Goal: Information Seeking & Learning: Learn about a topic

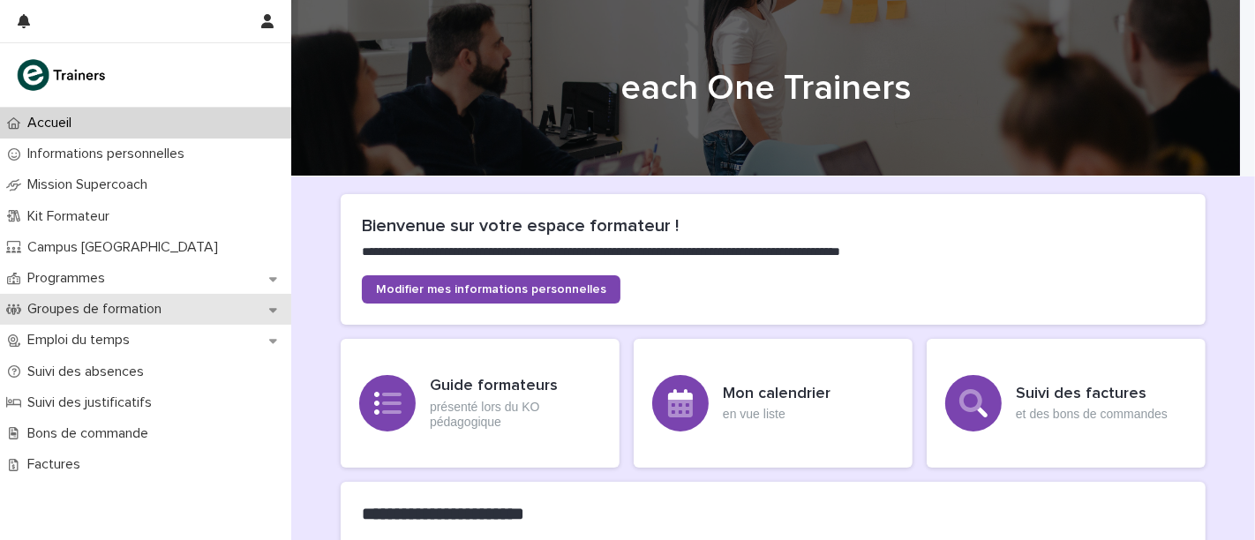
click at [196, 314] on div "Groupes de formation" at bounding box center [145, 309] width 291 height 31
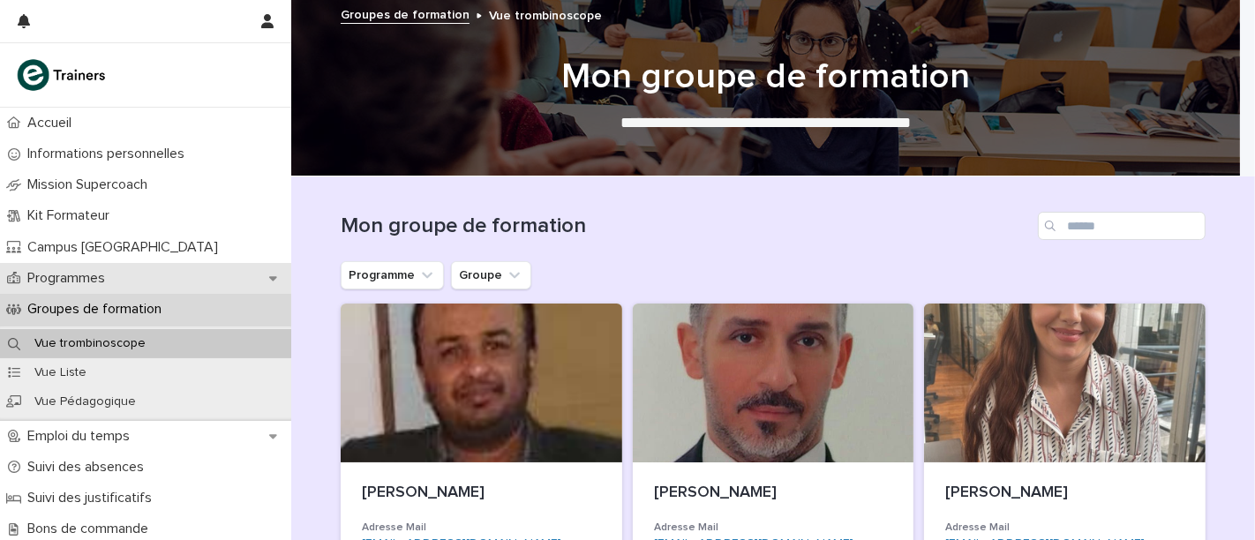
click at [161, 278] on div "Programmes" at bounding box center [145, 278] width 291 height 31
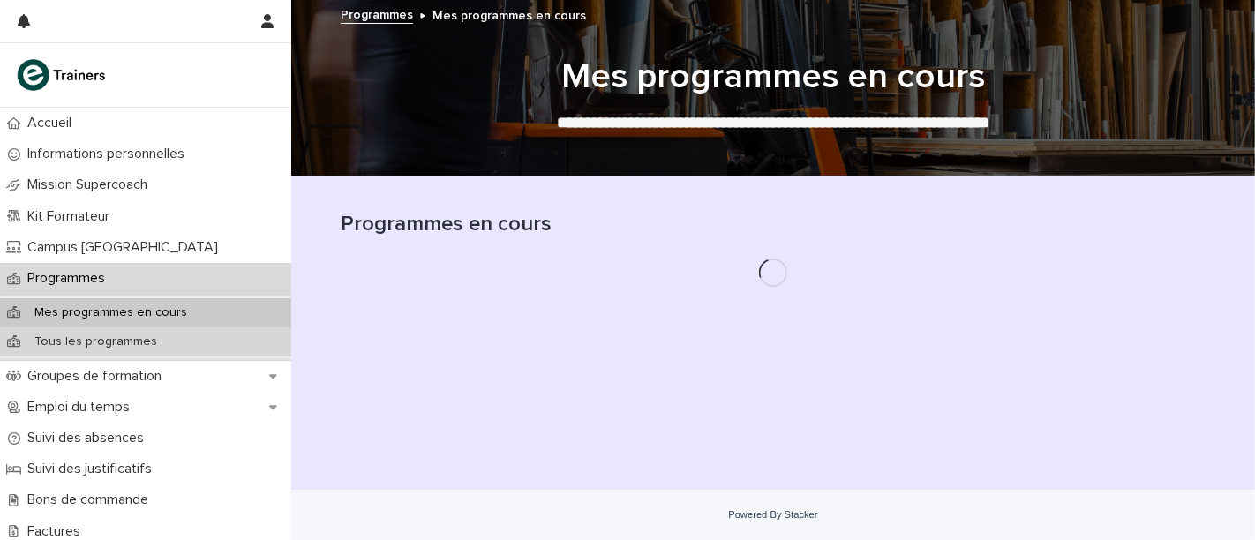
click at [141, 342] on p "Tous les programmes" at bounding box center [95, 342] width 151 height 15
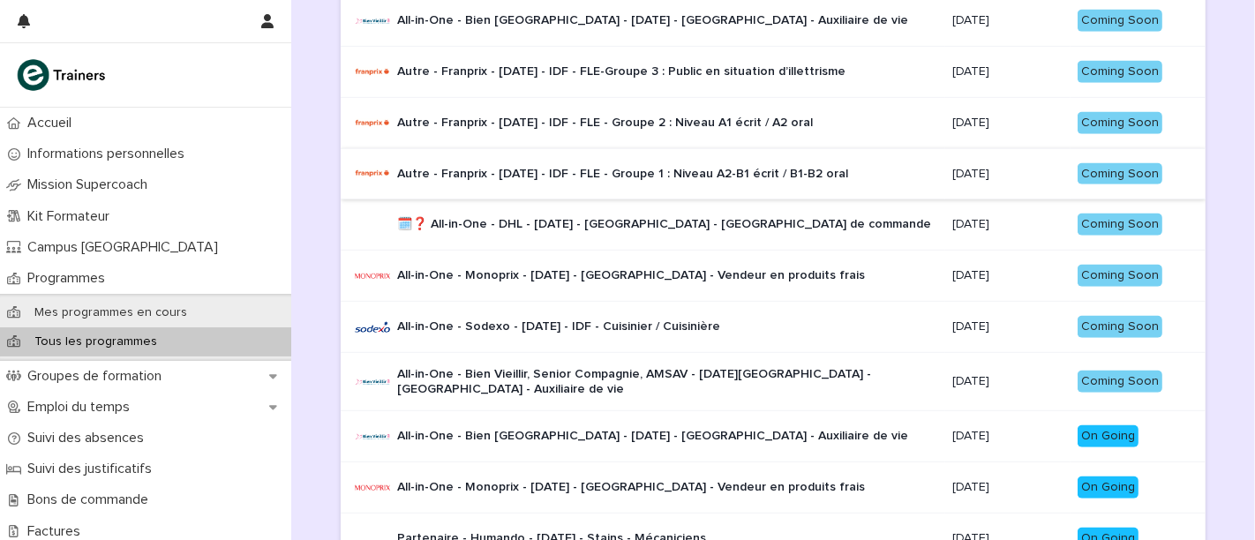
scroll to position [756, 0]
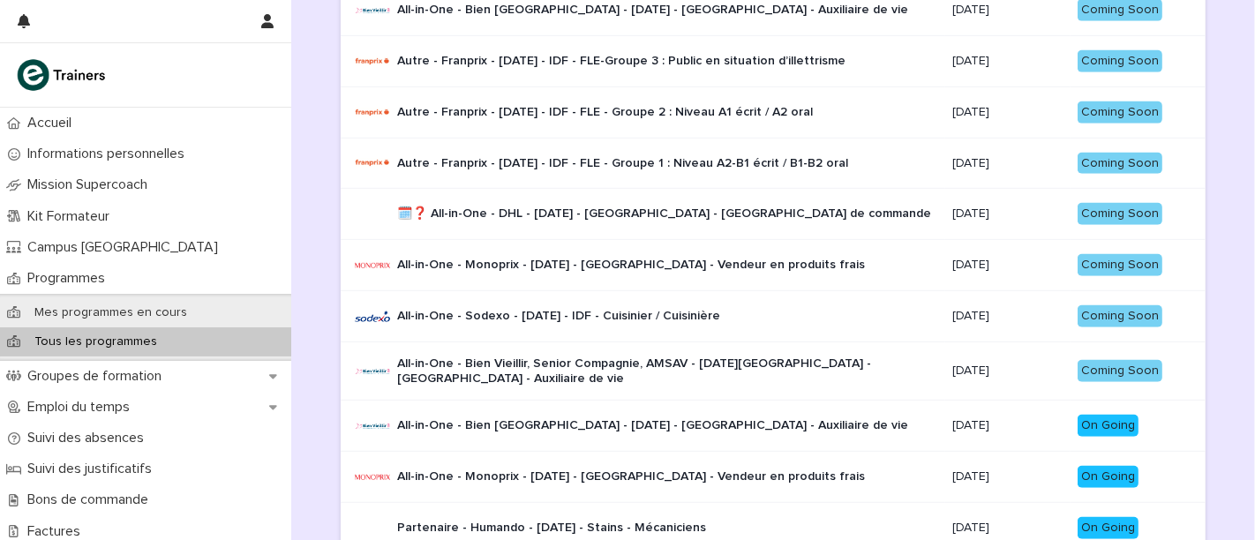
click at [505, 426] on p "All-in-One - Bien [GEOGRAPHIC_DATA] - [DATE] - [GEOGRAPHIC_DATA] - Auxiliaire d…" at bounding box center [652, 425] width 511 height 15
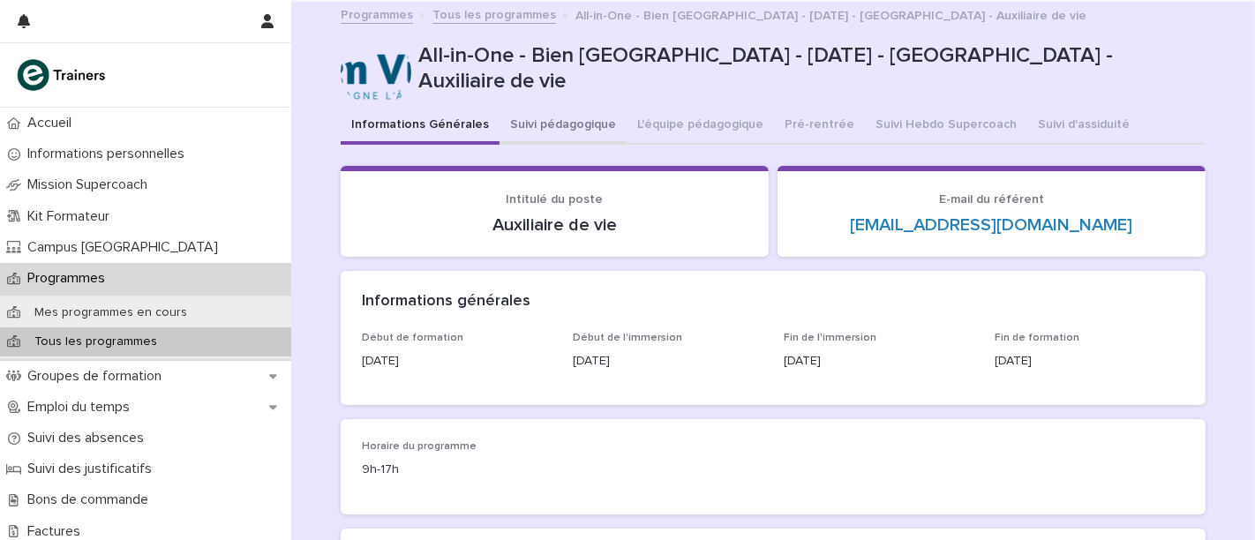
click at [557, 124] on button "Suivi pédagogique" at bounding box center [563, 126] width 127 height 37
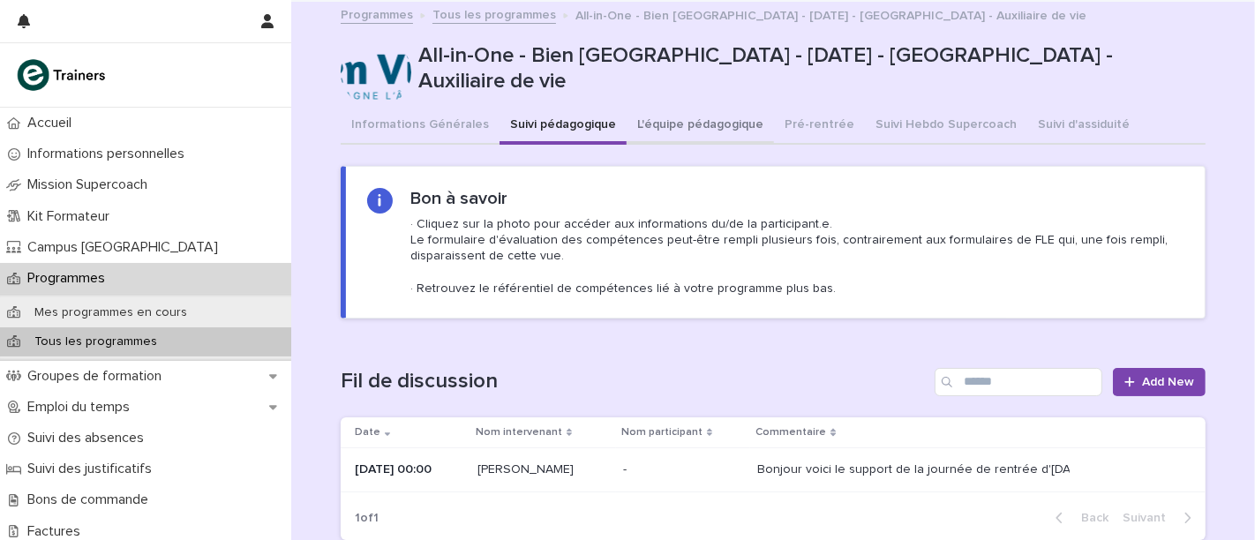
click at [695, 117] on button "L'équipe pédagogique" at bounding box center [700, 126] width 147 height 37
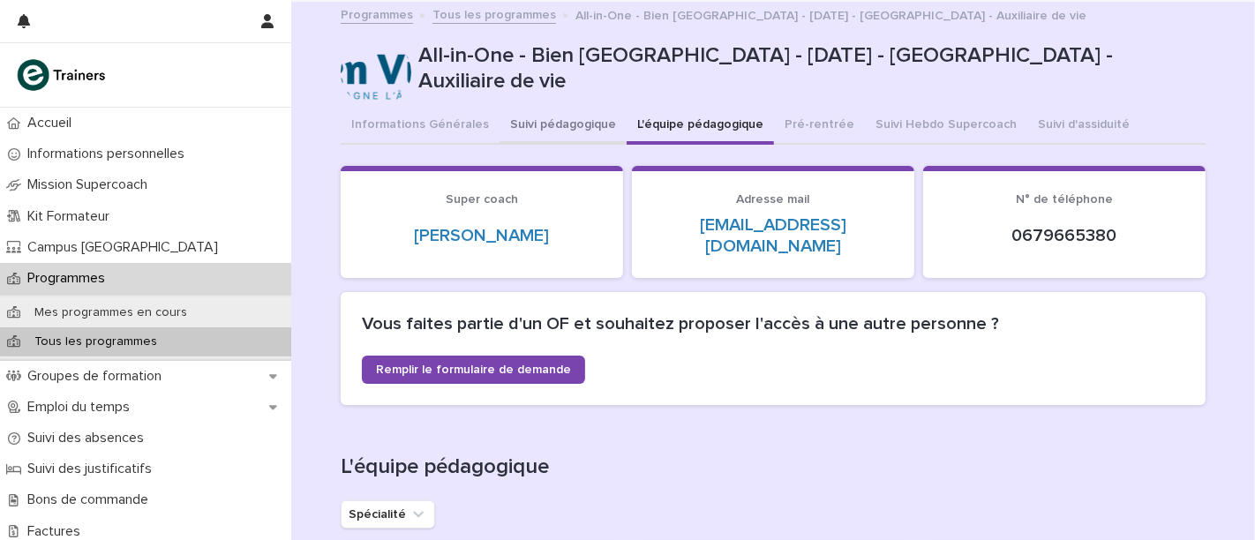
click at [504, 127] on button "Suivi pédagogique" at bounding box center [563, 126] width 127 height 37
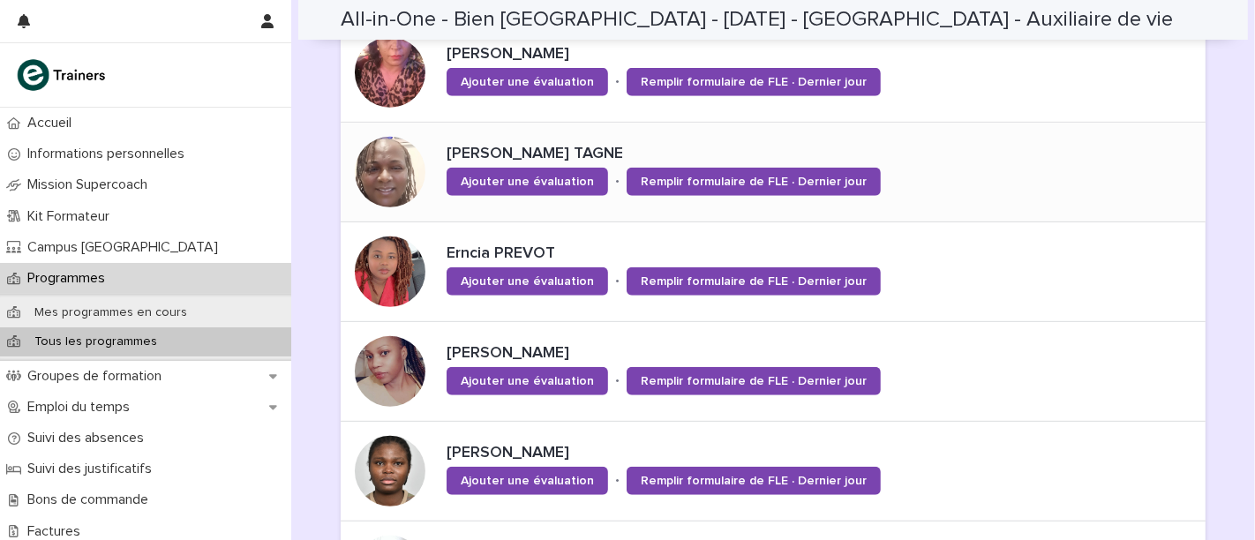
scroll to position [615, 0]
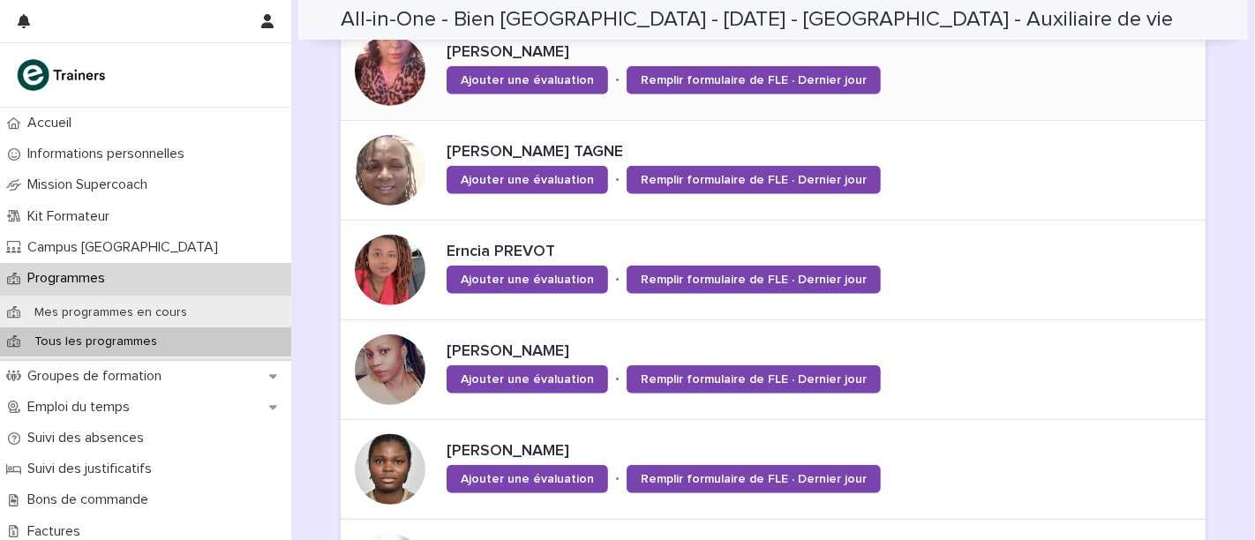
click at [372, 71] on div at bounding box center [390, 70] width 71 height 71
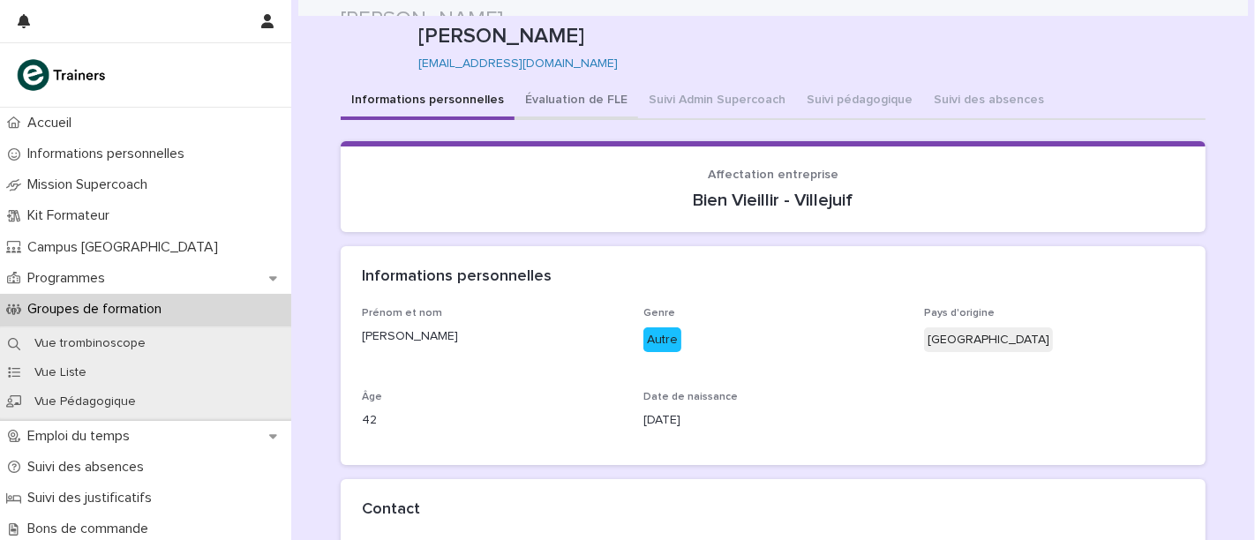
scroll to position [25, 0]
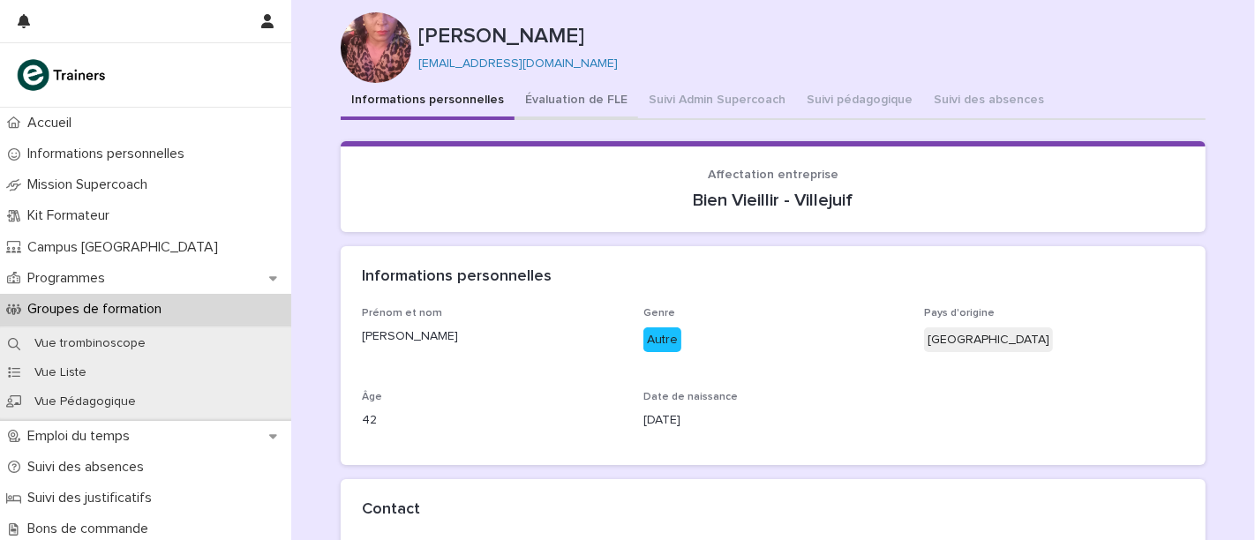
click at [602, 101] on button "Évaluation de FLE" at bounding box center [577, 101] width 124 height 37
